Goal: Use online tool/utility: Utilize a website feature to perform a specific function

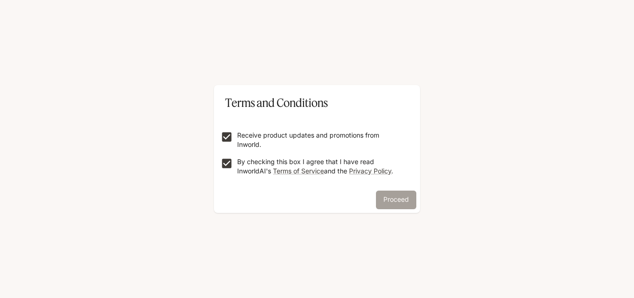
click at [390, 199] on button "Proceed" at bounding box center [396, 199] width 40 height 19
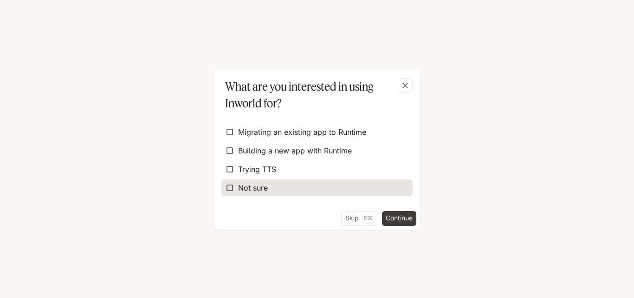
click at [280, 186] on label "Not sure" at bounding box center [316, 187] width 191 height 17
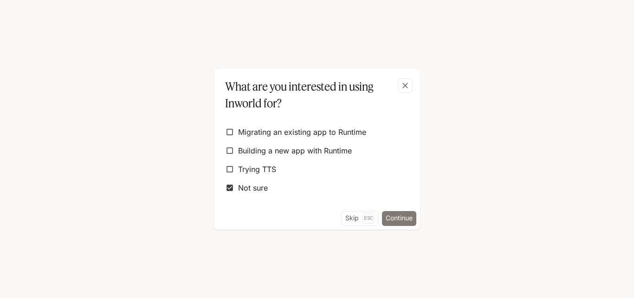
click at [399, 218] on button "Continue" at bounding box center [399, 218] width 34 height 15
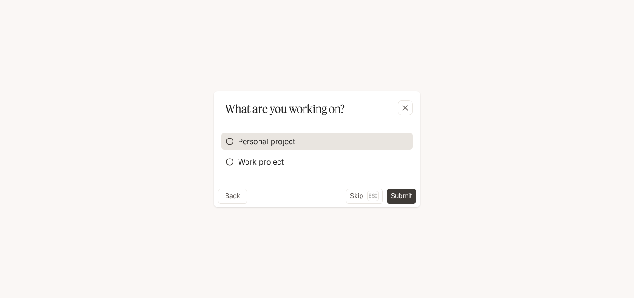
click at [271, 148] on label "Personal project" at bounding box center [316, 141] width 191 height 17
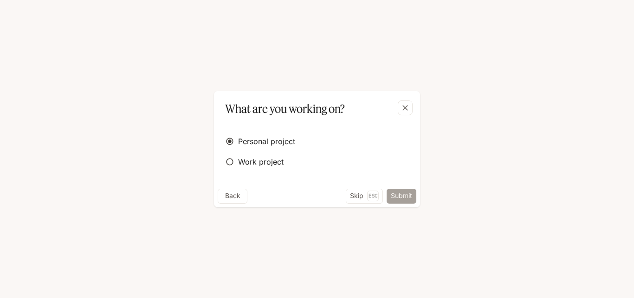
click at [408, 193] on button "Submit" at bounding box center [402, 196] width 30 height 15
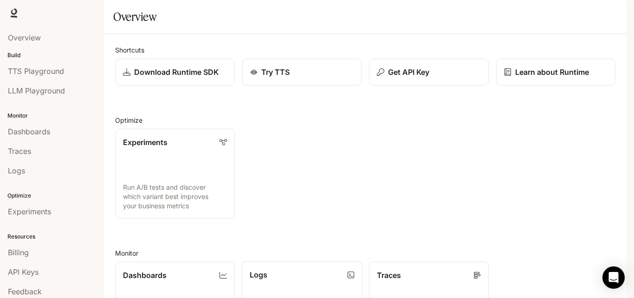
scroll to position [228, 0]
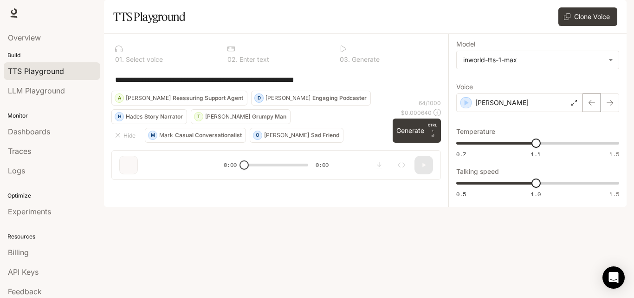
click at [593, 112] on button "button" at bounding box center [592, 102] width 19 height 19
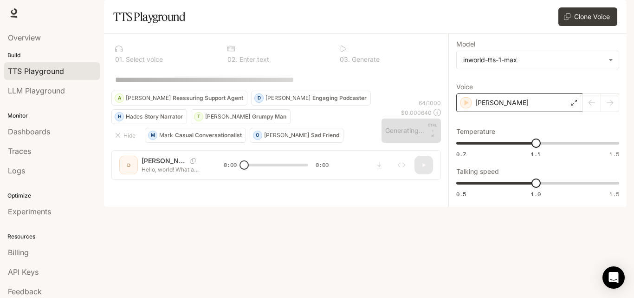
click at [555, 112] on div "[PERSON_NAME]" at bounding box center [519, 102] width 127 height 19
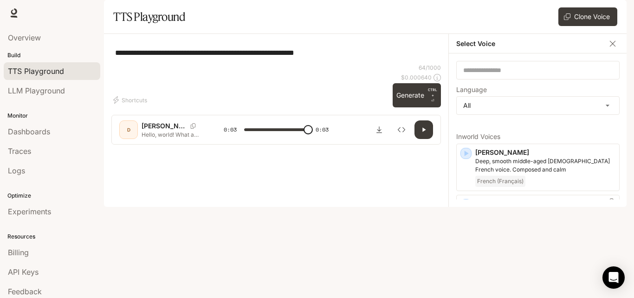
type input "*"
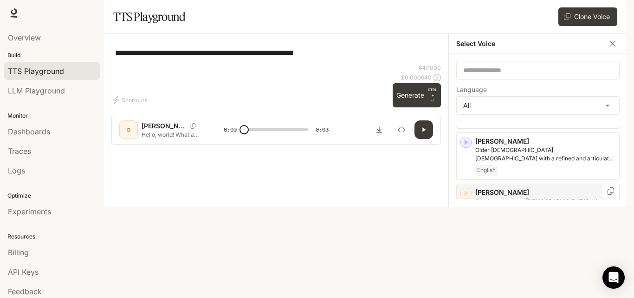
scroll to position [186, 0]
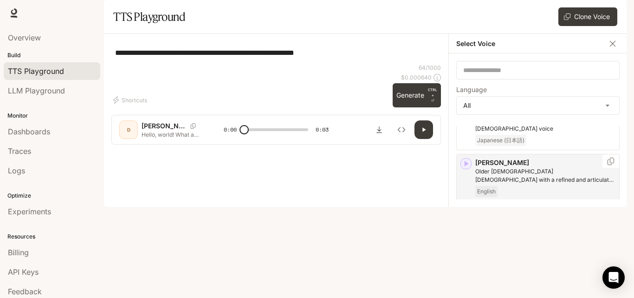
click at [561, 197] on div "[PERSON_NAME] [DEMOGRAPHIC_DATA] [DEMOGRAPHIC_DATA] with a refined and articula…" at bounding box center [545, 177] width 140 height 39
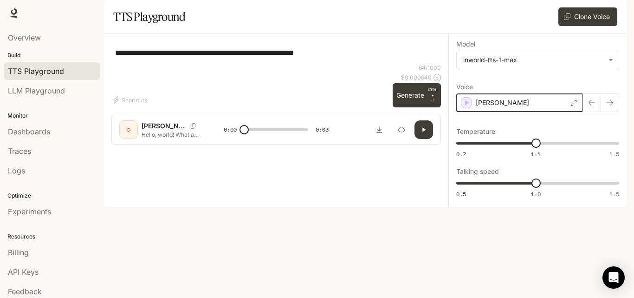
click at [465, 107] on icon "button" at bounding box center [466, 102] width 9 height 9
click at [565, 112] on div "[PERSON_NAME]" at bounding box center [519, 102] width 127 height 19
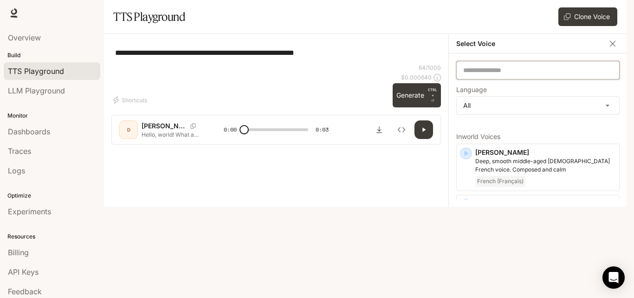
click at [502, 75] on input "text" at bounding box center [538, 69] width 163 height 9
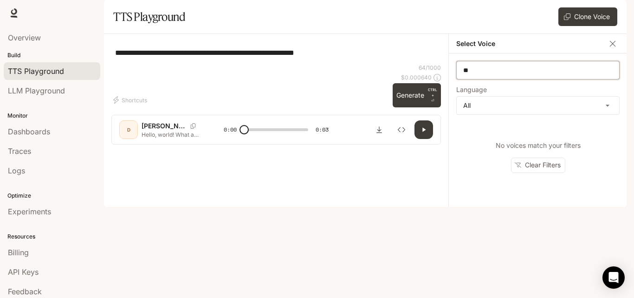
type input "*"
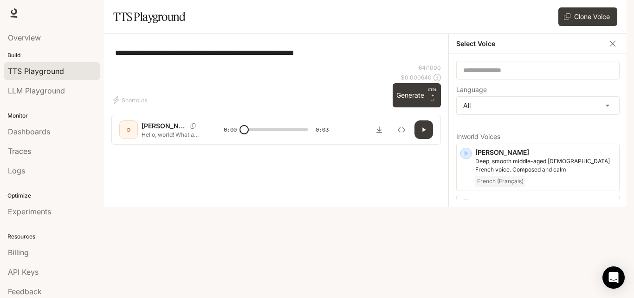
click at [615, 48] on icon "button" at bounding box center [612, 43] width 9 height 9
